Goal: Task Accomplishment & Management: Use online tool/utility

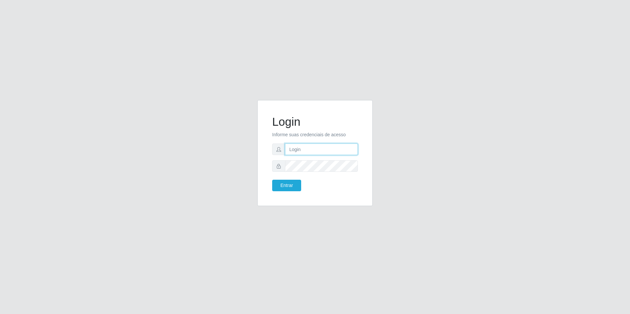
type input "[EMAIL_ADDRESS][DOMAIN_NAME]"
click at [281, 167] on icon at bounding box center [278, 166] width 5 height 5
click at [277, 167] on icon at bounding box center [278, 166] width 5 height 5
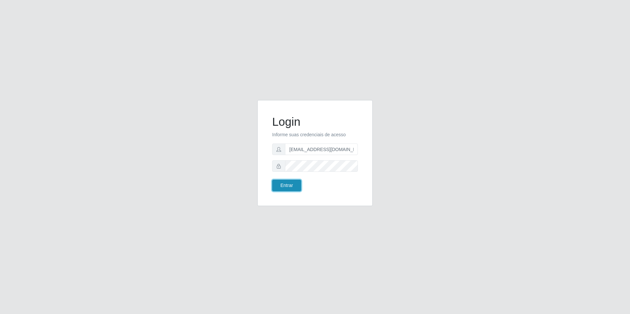
click at [285, 188] on button "Entrar" at bounding box center [286, 186] width 29 height 12
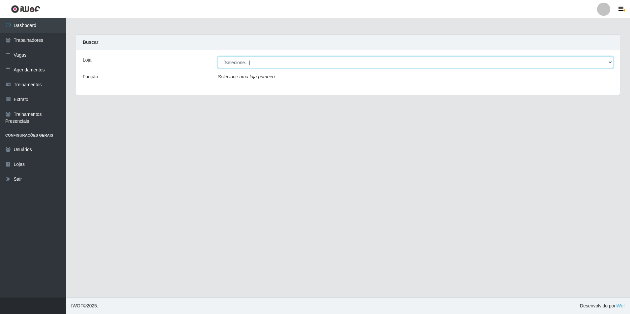
click at [263, 67] on select "[Selecione...] [GEOGRAPHIC_DATA] - [GEOGRAPHIC_DATA] - [GEOGRAPHIC_DATA] - [GEO…" at bounding box center [415, 63] width 395 height 12
select select "506"
click at [218, 57] on select "[Selecione...] [GEOGRAPHIC_DATA] - [GEOGRAPHIC_DATA] - [GEOGRAPHIC_DATA] - [GEO…" at bounding box center [415, 63] width 395 height 12
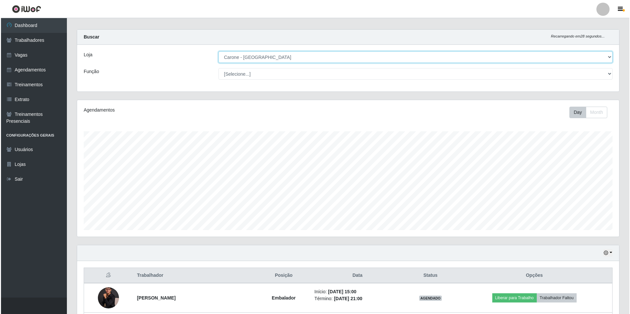
scroll to position [152, 0]
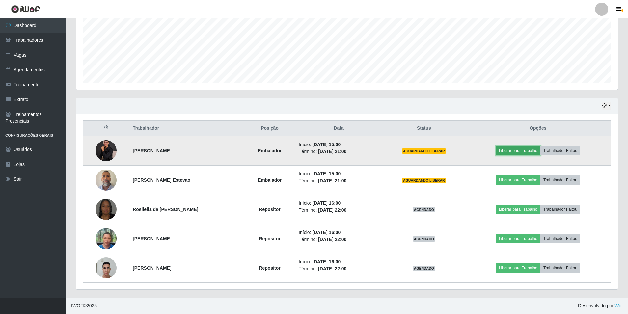
click at [511, 150] on button "Liberar para Trabalho" at bounding box center [518, 150] width 44 height 9
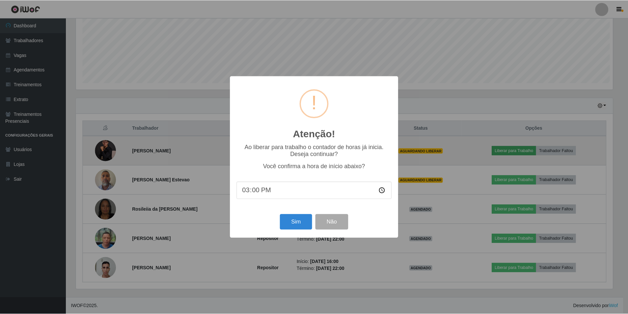
scroll to position [137, 538]
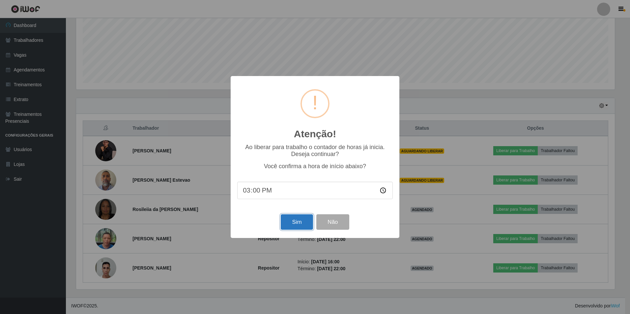
click at [303, 224] on button "Sim" at bounding box center [297, 221] width 32 height 15
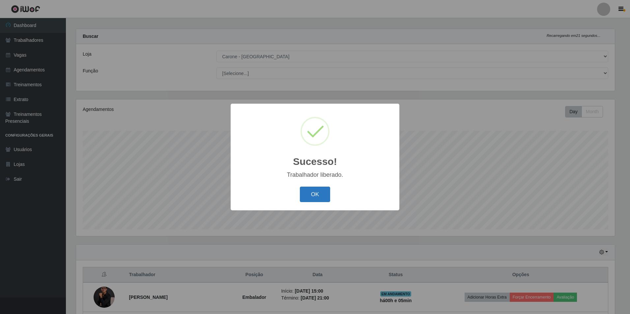
click at [326, 195] on button "OK" at bounding box center [315, 194] width 31 height 15
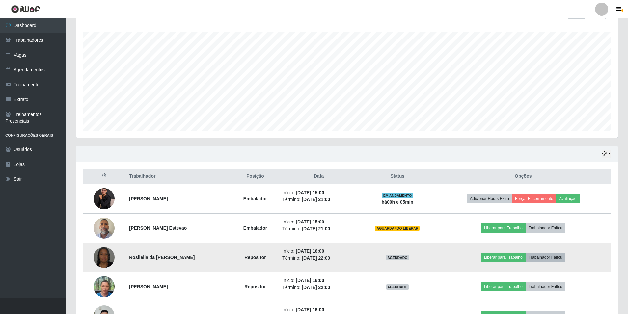
scroll to position [105, 0]
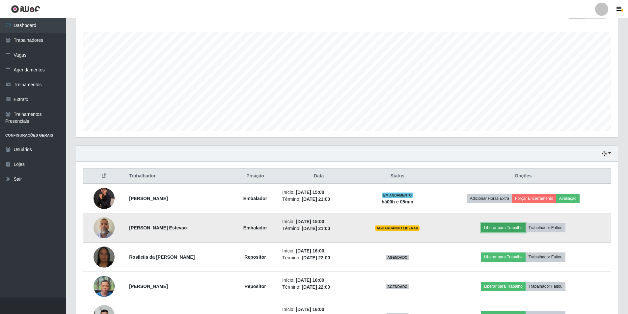
click at [525, 230] on button "Liberar para Trabalho" at bounding box center [503, 227] width 44 height 9
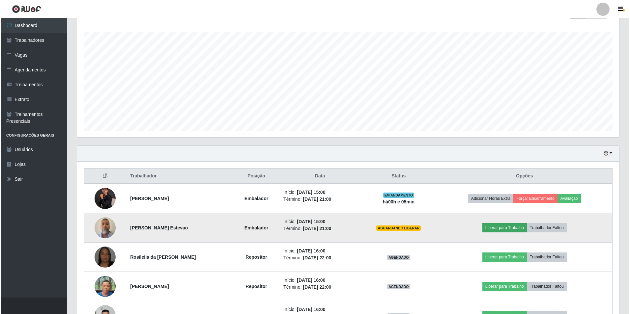
scroll to position [137, 538]
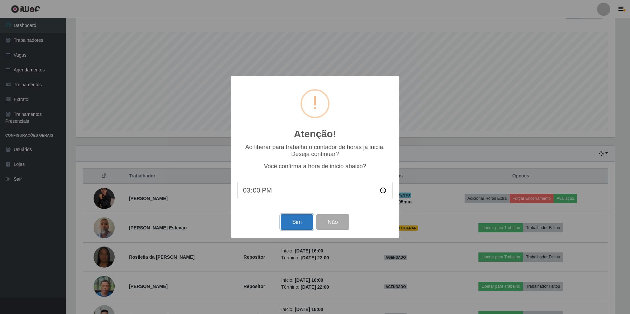
click at [310, 225] on button "Sim" at bounding box center [297, 221] width 32 height 15
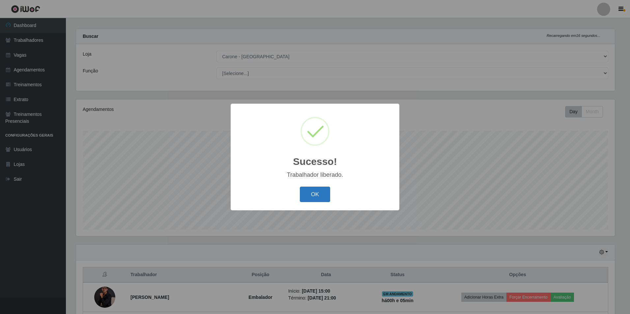
click at [317, 194] on button "OK" at bounding box center [315, 194] width 31 height 15
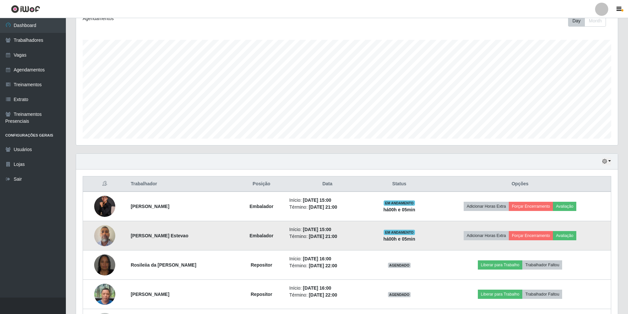
scroll to position [0, 0]
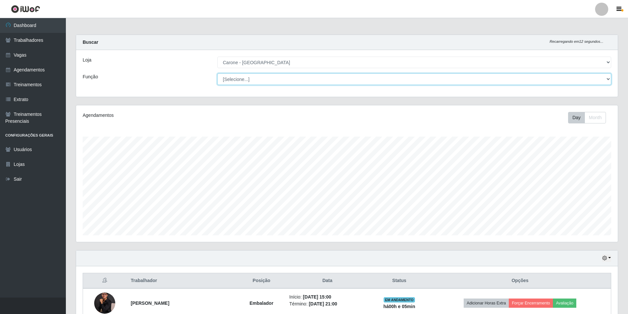
click at [251, 78] on select "[Selecione...] Embalador Embalador + Embalador ++ Repositor Repositor + Reposit…" at bounding box center [414, 79] width 394 height 12
click at [217, 73] on select "[Selecione...] Embalador Embalador + Embalador ++ Repositor Repositor + Reposit…" at bounding box center [414, 79] width 394 height 12
click at [263, 79] on select "[Selecione...] Embalador Embalador + Embalador ++ Repositor Repositor + Reposit…" at bounding box center [414, 79] width 394 height 12
select select "24"
click at [217, 73] on select "[Selecione...] Embalador Embalador + Embalador ++ Repositor Repositor + Reposit…" at bounding box center [414, 79] width 394 height 12
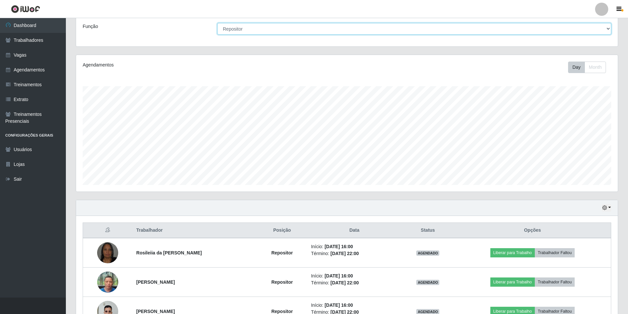
scroll to position [94, 0]
